Goal: Task Accomplishment & Management: Complete application form

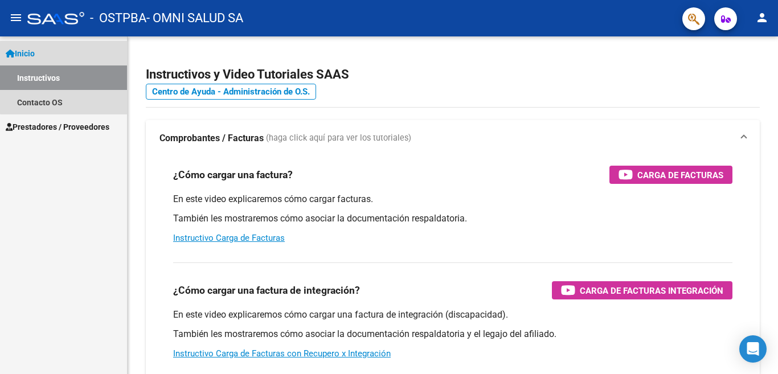
click at [79, 55] on link "Inicio" at bounding box center [63, 53] width 127 height 25
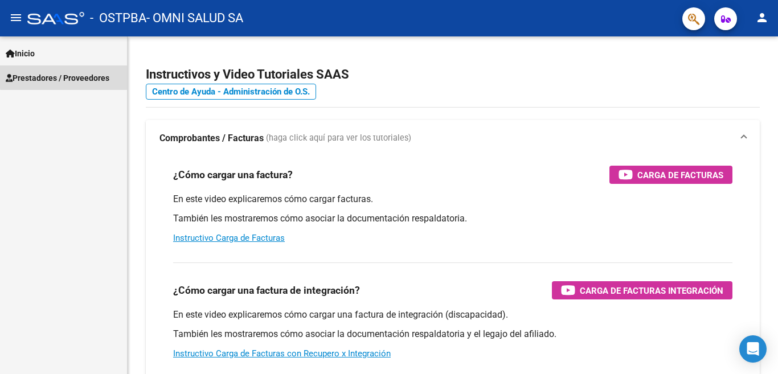
click at [80, 75] on span "Prestadores / Proveedores" at bounding box center [58, 78] width 104 height 13
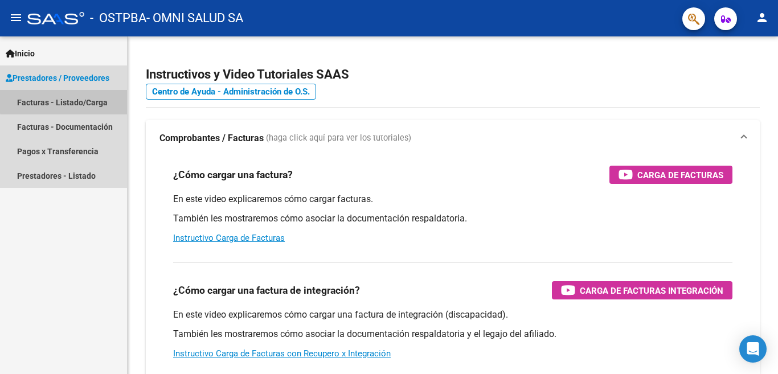
click at [83, 100] on link "Facturas - Listado/Carga" at bounding box center [63, 102] width 127 height 25
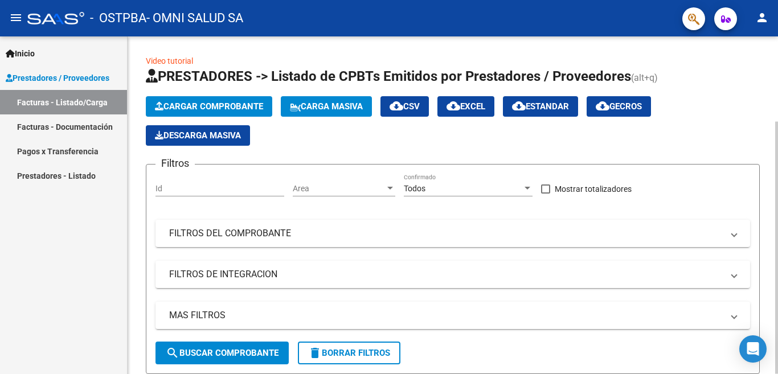
click at [206, 108] on span "Cargar Comprobante" at bounding box center [209, 106] width 108 height 10
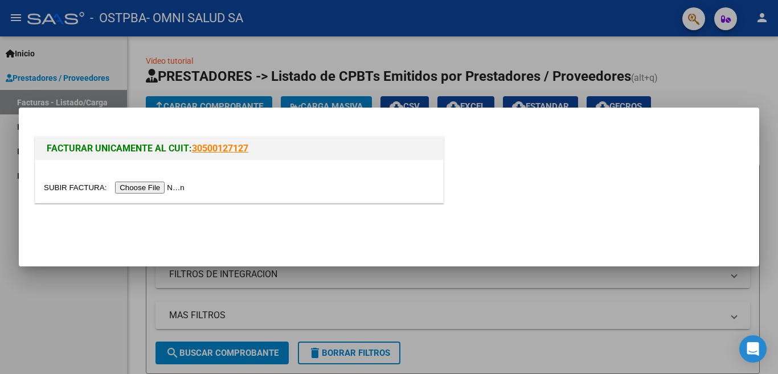
click at [163, 188] on input "file" at bounding box center [116, 188] width 144 height 12
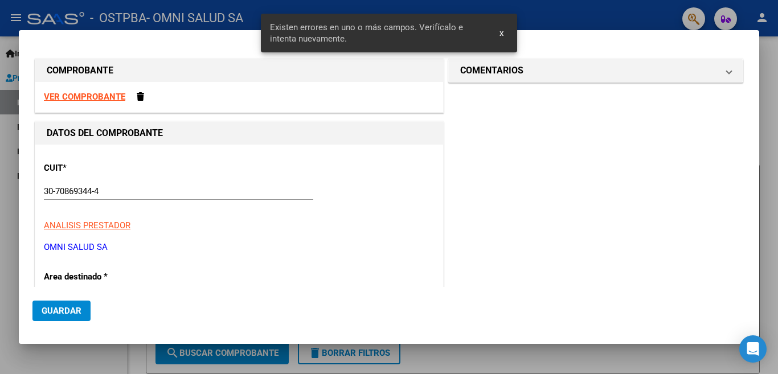
scroll to position [171, 0]
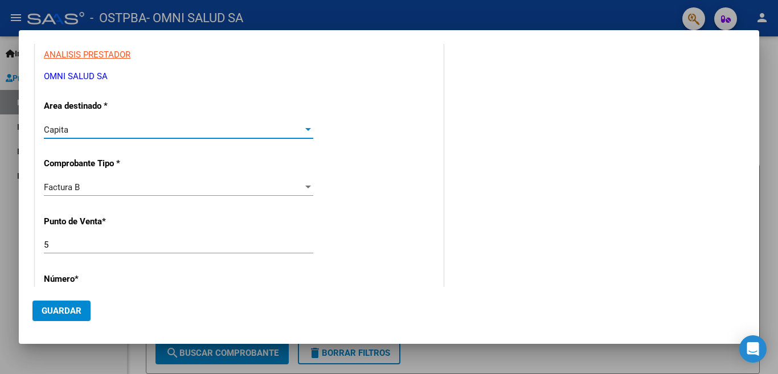
click at [307, 126] on div at bounding box center [308, 129] width 10 height 9
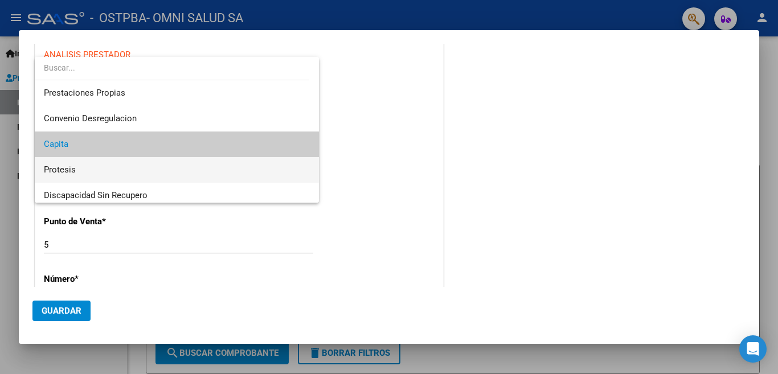
scroll to position [114, 0]
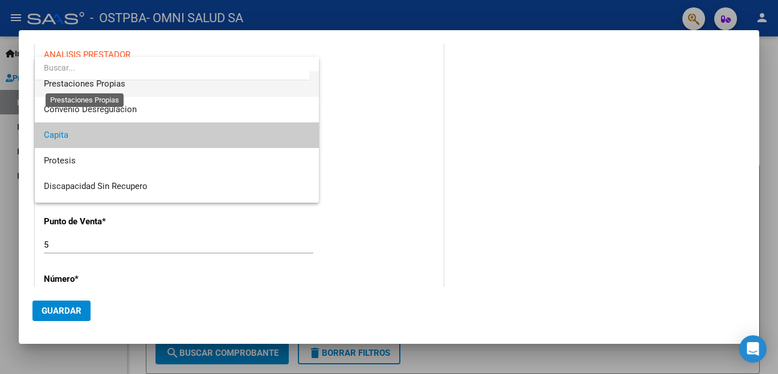
click at [117, 87] on span "Prestaciones Propias" at bounding box center [84, 84] width 81 height 10
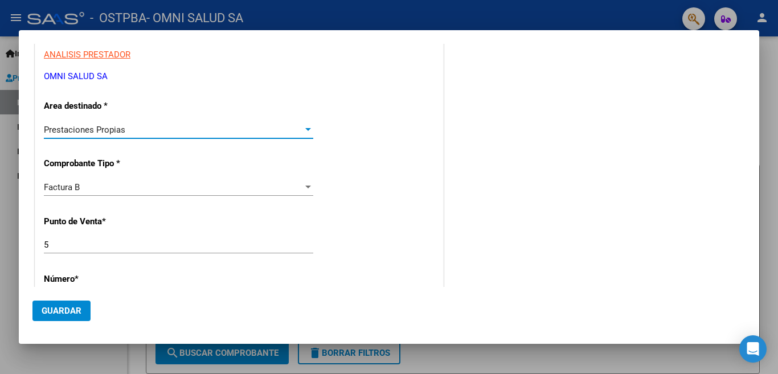
scroll to position [285, 0]
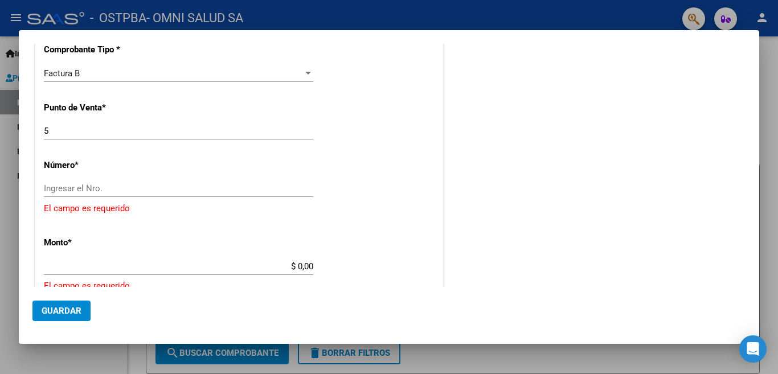
click at [68, 178] on div "CUIT * 30-70869344-4 Ingresar CUIT ANALISIS PRESTADOR OMNI SALUD SA ARCA Padrón…" at bounding box center [239, 255] width 408 height 790
click at [66, 183] on div "Ingresar el Nro." at bounding box center [179, 188] width 270 height 17
click at [61, 189] on input "Ingresar el Nro." at bounding box center [179, 188] width 270 height 10
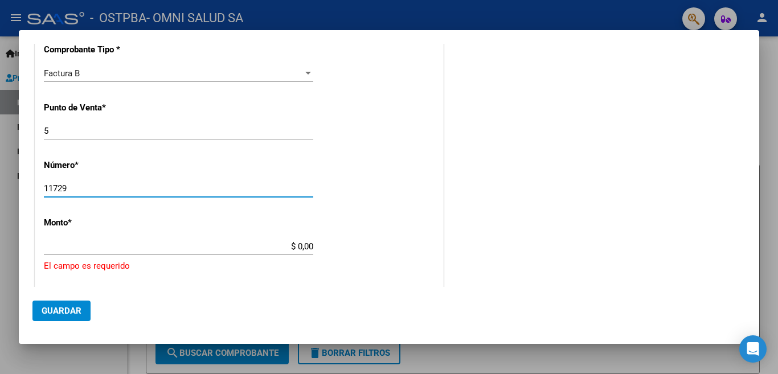
type input "11729"
click at [138, 238] on div "$ 0,00 Ingresar el monto" at bounding box center [179, 246] width 270 height 17
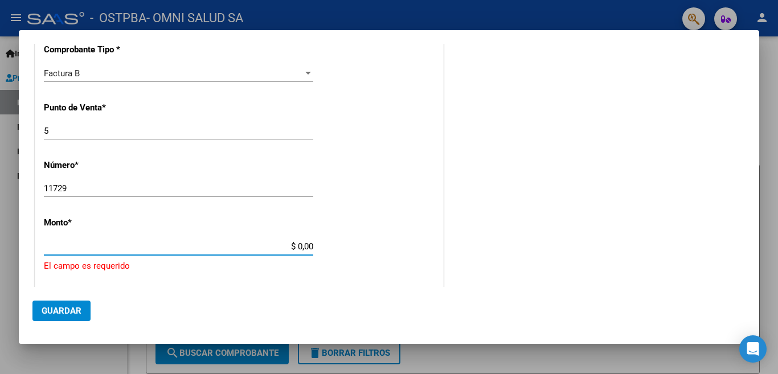
click at [298, 250] on input "$ 0,00" at bounding box center [179, 247] width 270 height 10
click at [303, 244] on input "$ 647.219,00" at bounding box center [179, 247] width 270 height 10
type input "$ 647.219,20"
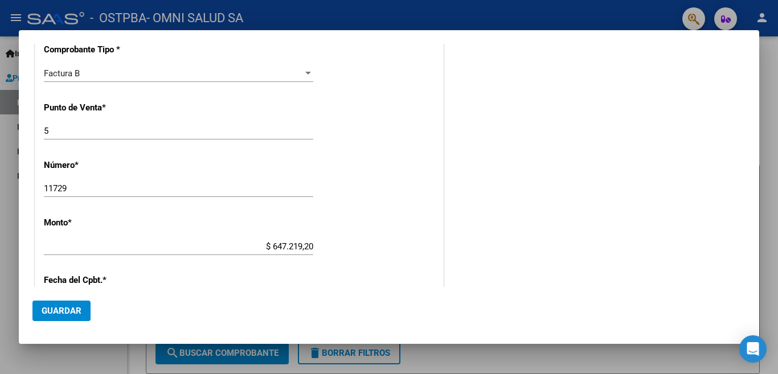
click at [316, 260] on div "CUIT * 30-70869344-4 Ingresar CUIT ANALISIS PRESTADOR OMNI SALUD SA ARCA Padrón…" at bounding box center [239, 235] width 408 height 750
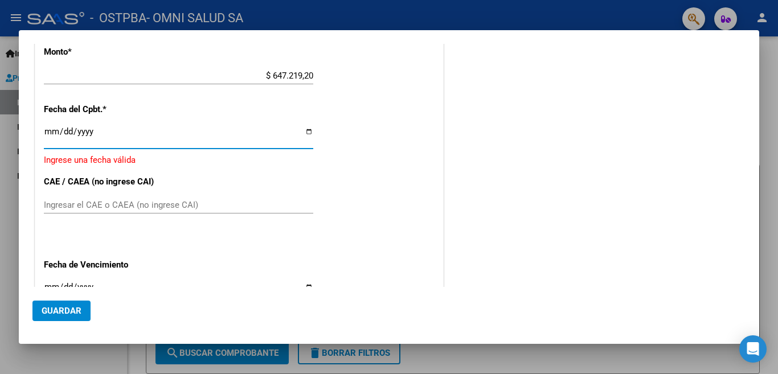
click at [48, 134] on input "Ingresar la fecha" at bounding box center [179, 136] width 270 height 18
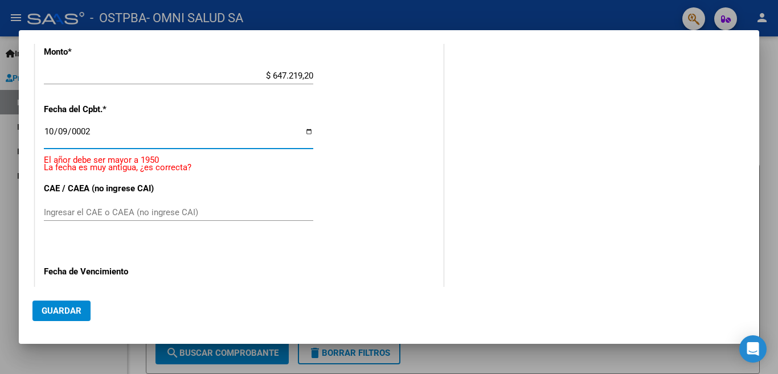
scroll to position [581, 0]
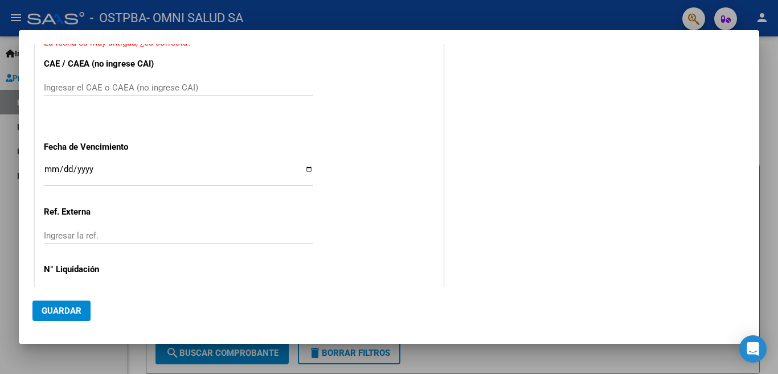
type input "0020-10-09"
drag, startPoint x: 56, startPoint y: 162, endPoint x: 48, endPoint y: 158, distance: 8.9
click at [48, 162] on div "Ingresar la fecha" at bounding box center [179, 174] width 270 height 25
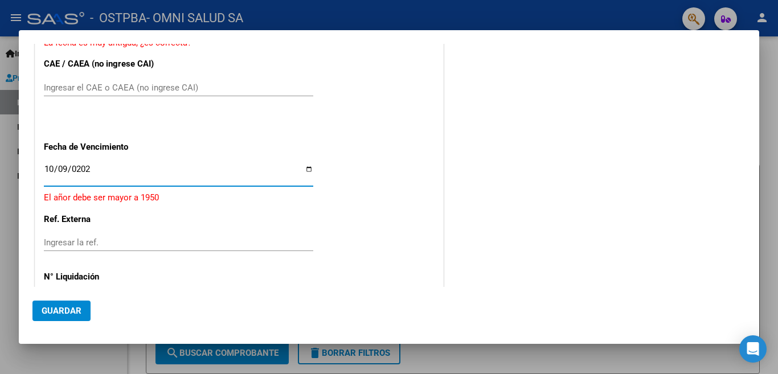
type input "[DATE]"
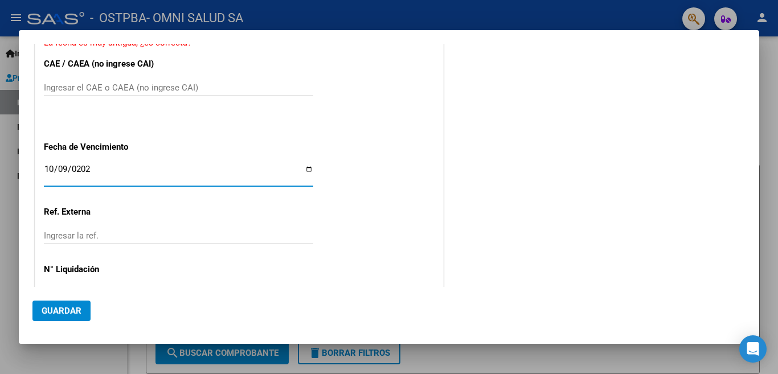
scroll to position [603, 0]
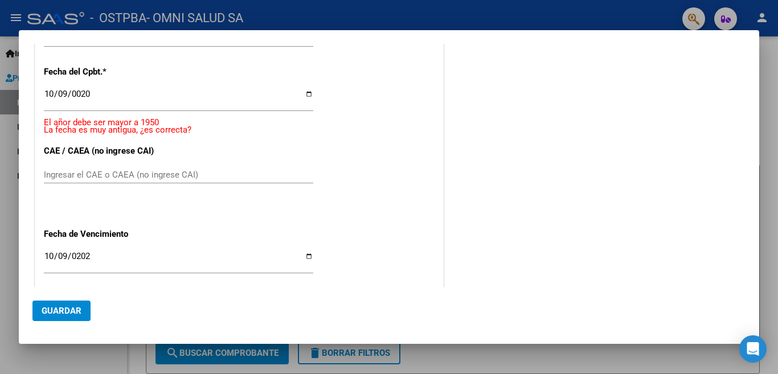
scroll to position [489, 0]
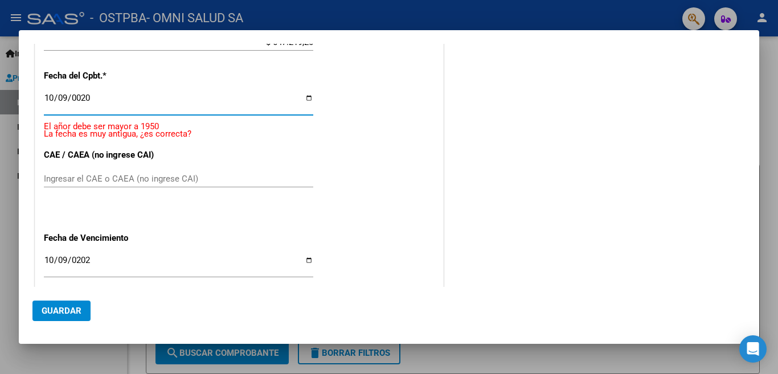
drag, startPoint x: 101, startPoint y: 99, endPoint x: 48, endPoint y: 107, distance: 53.6
click at [48, 105] on div "0020-10-09 Ingresar la fecha" at bounding box center [179, 103] width 270 height 25
type input "[DATE]"
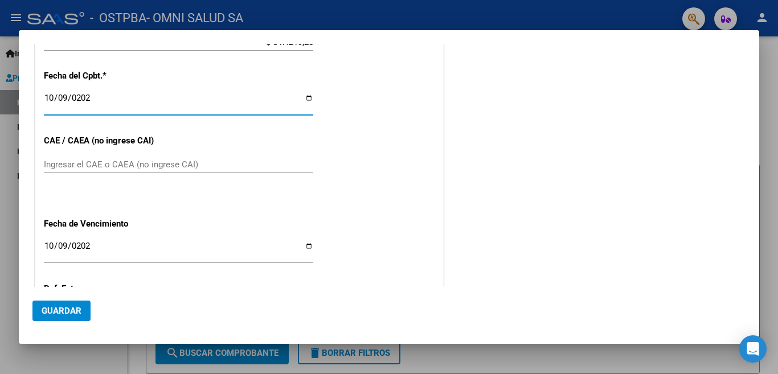
click at [68, 163] on div "Ingresar el CAE o CAEA (no ingrese CAI)" at bounding box center [179, 164] width 270 height 17
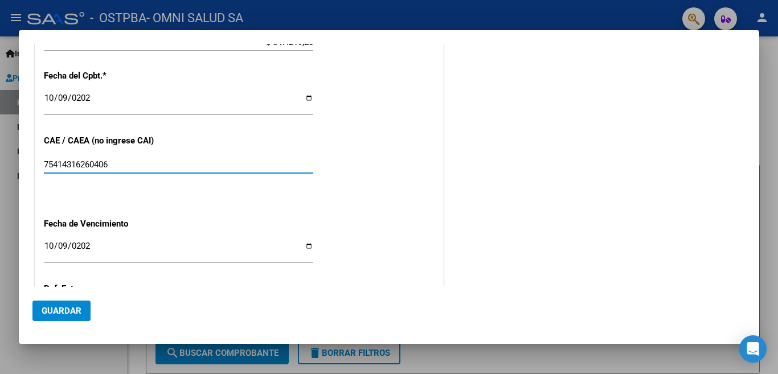
type input "75414316260406"
click at [54, 242] on input "[DATE]" at bounding box center [179, 251] width 270 height 18
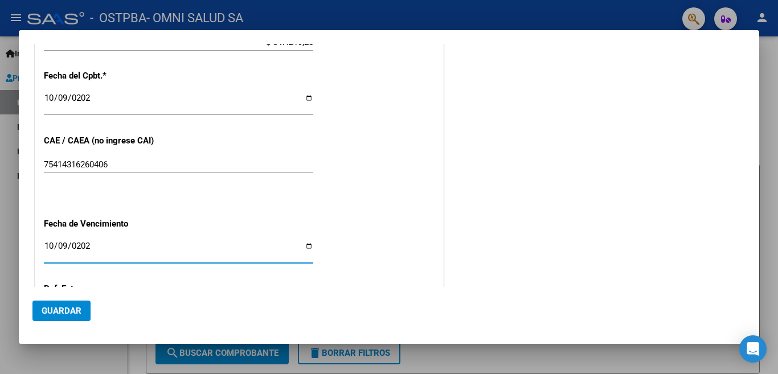
type input "[DATE]"
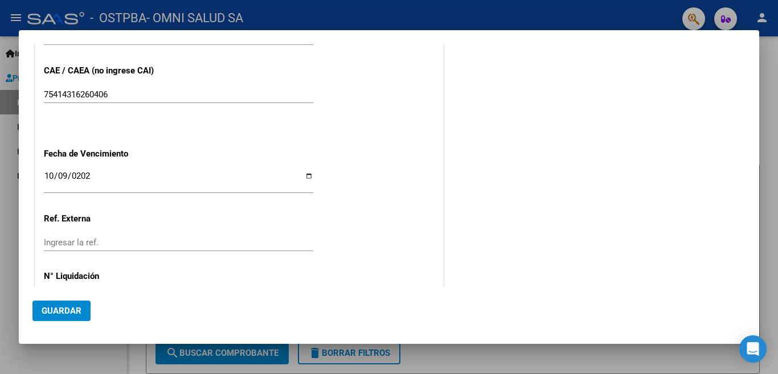
scroll to position [589, 0]
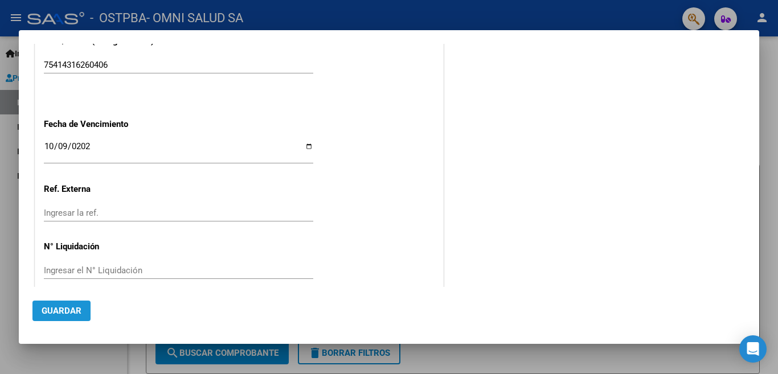
click at [74, 312] on span "Guardar" at bounding box center [62, 311] width 40 height 10
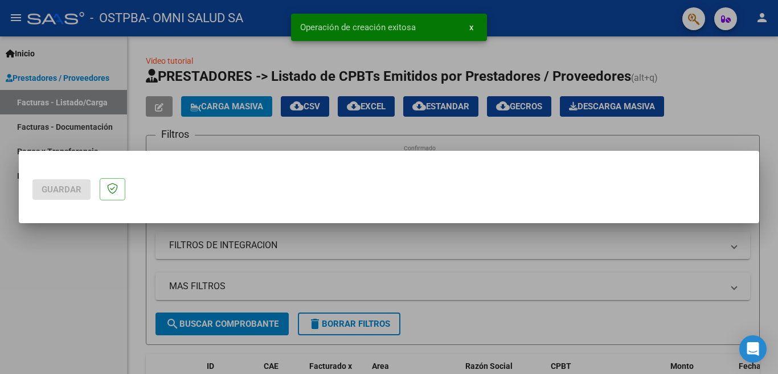
scroll to position [0, 0]
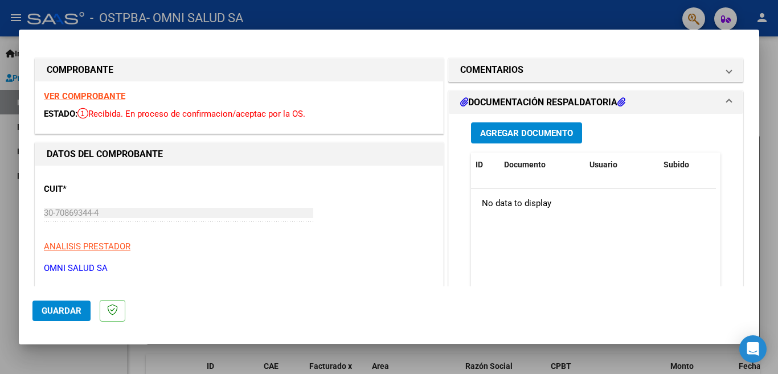
click at [8, 186] on div at bounding box center [389, 187] width 778 height 374
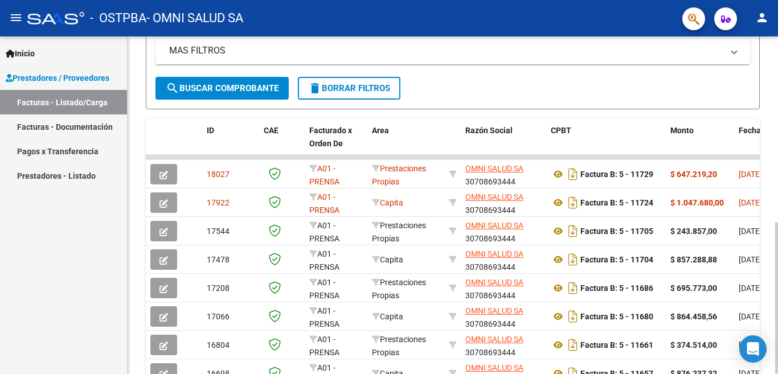
scroll to position [285, 0]
